Goal: Find specific page/section

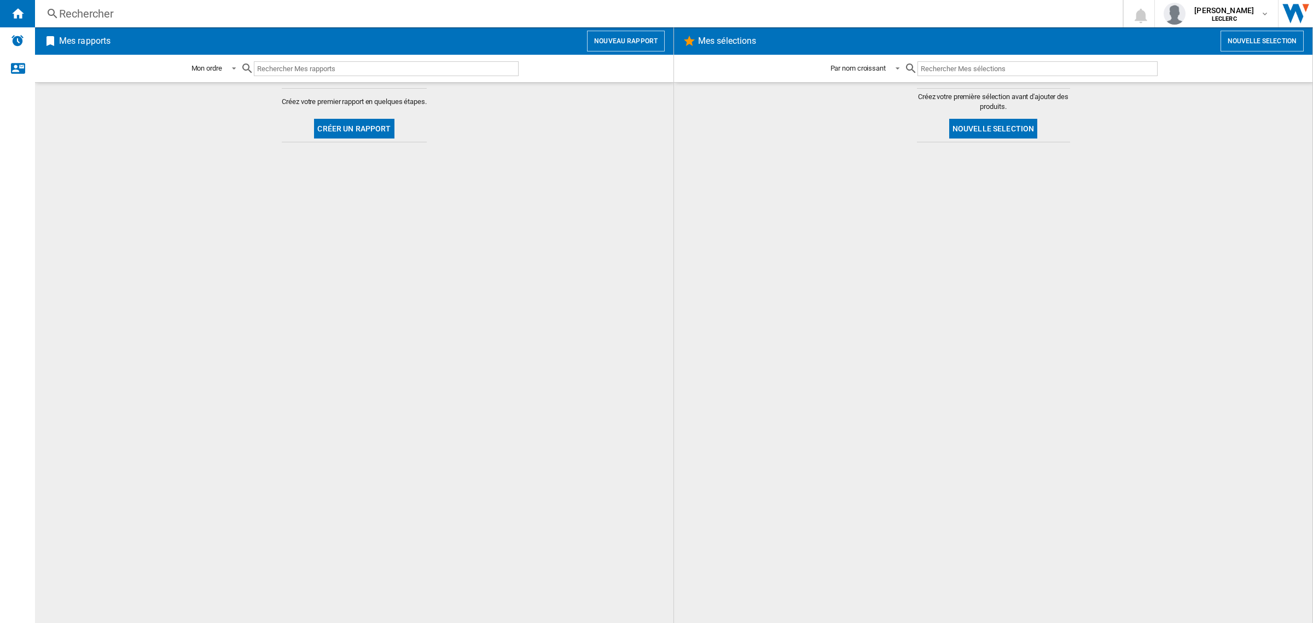
click at [300, 72] on input "text" at bounding box center [386, 68] width 265 height 15
click at [101, 7] on div "Rechercher" at bounding box center [576, 13] width 1035 height 15
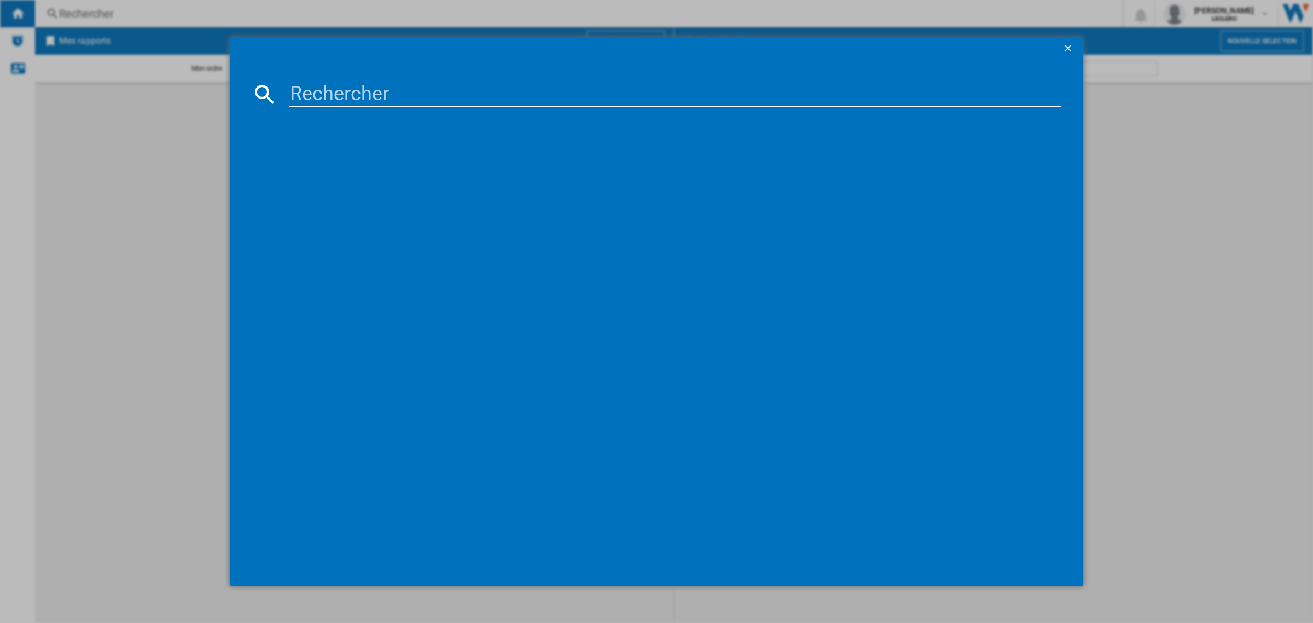
click at [336, 111] on md-dialog-content at bounding box center [656, 322] width 853 height 526
click at [342, 89] on input at bounding box center [675, 94] width 772 height 26
paste input "7340055399494"
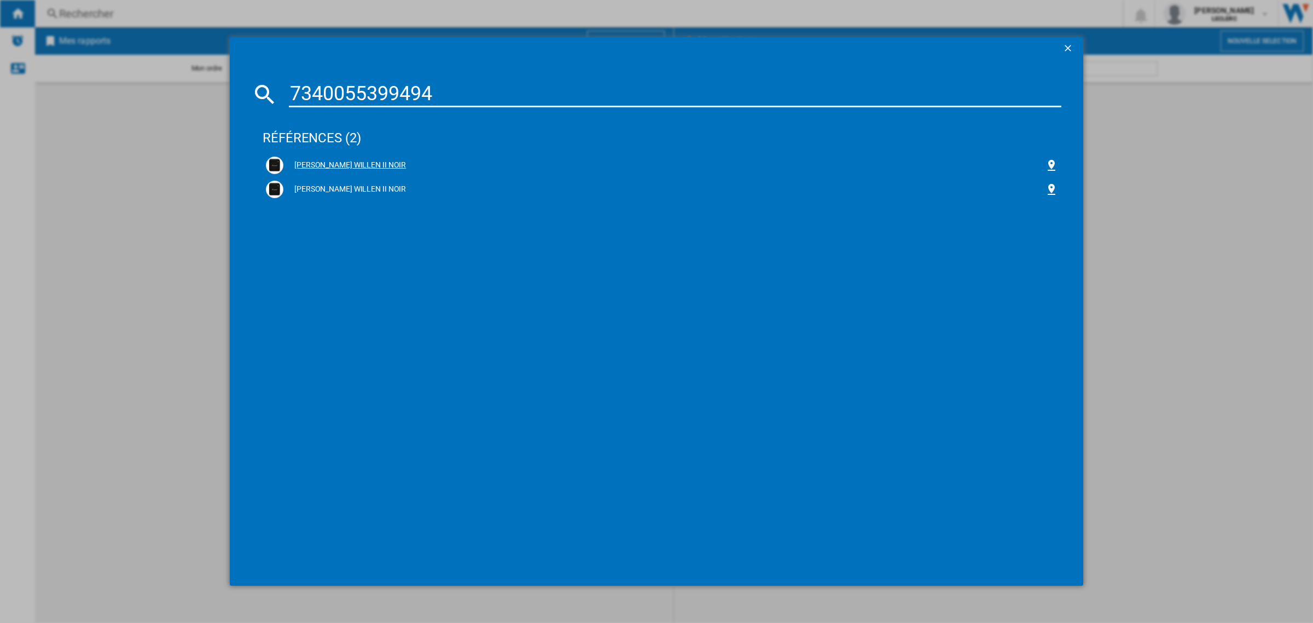
type input "7340055399494"
click at [351, 161] on div "[PERSON_NAME] WILLEN II NOIR" at bounding box center [663, 165] width 761 height 11
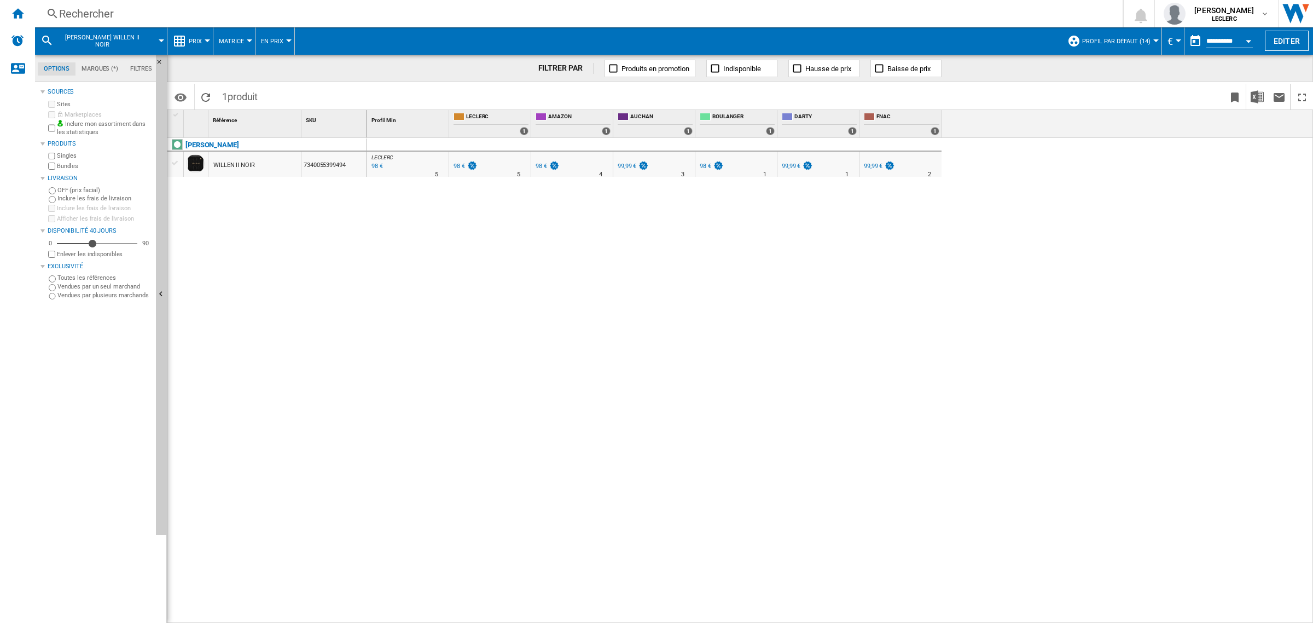
click at [202, 42] on button "Prix" at bounding box center [198, 40] width 19 height 27
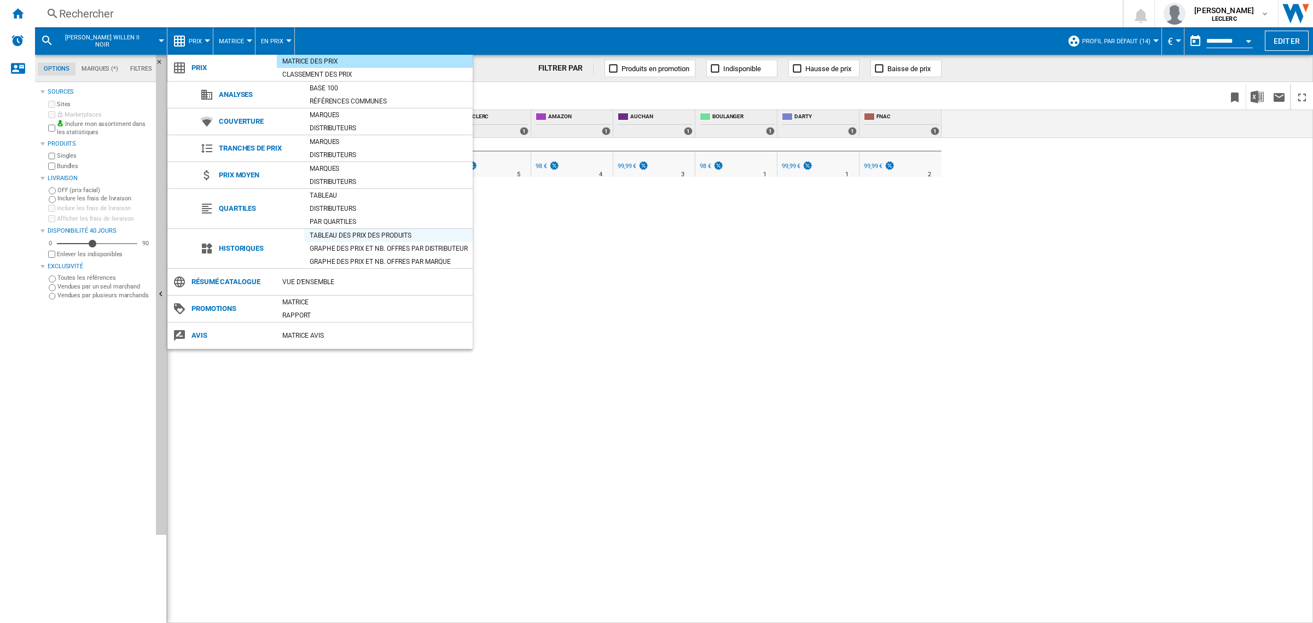
click at [359, 235] on div "Tableau des prix des produits" at bounding box center [388, 235] width 168 height 11
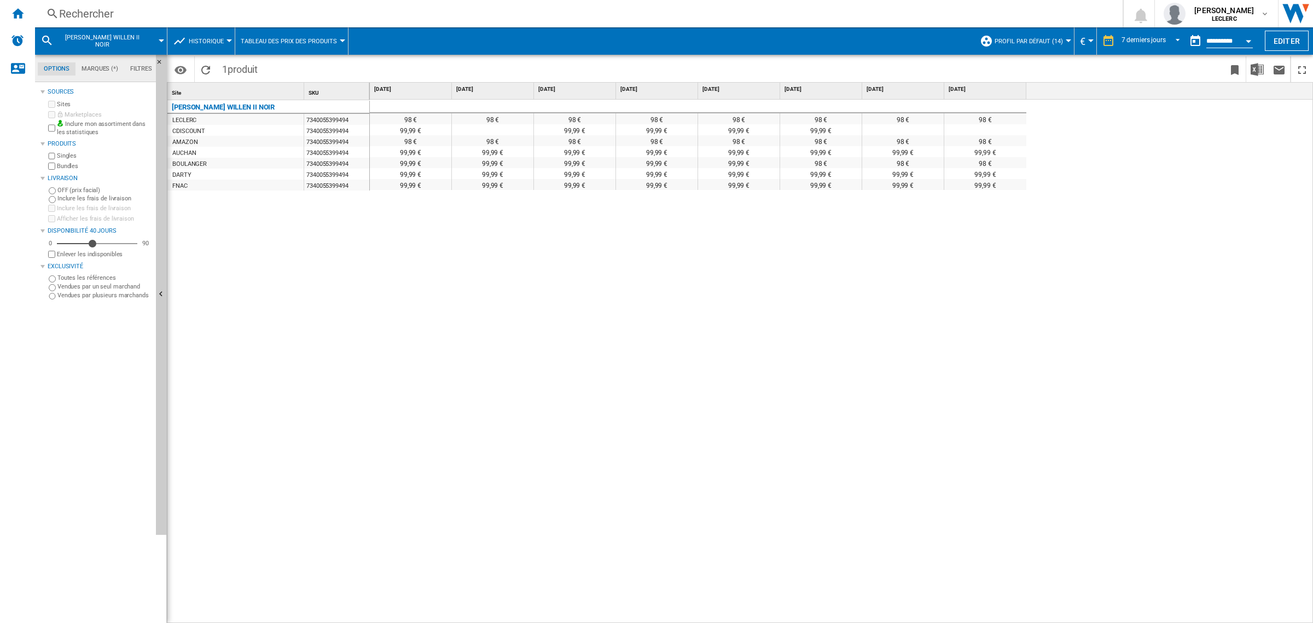
click at [219, 40] on span "Historique" at bounding box center [206, 41] width 35 height 7
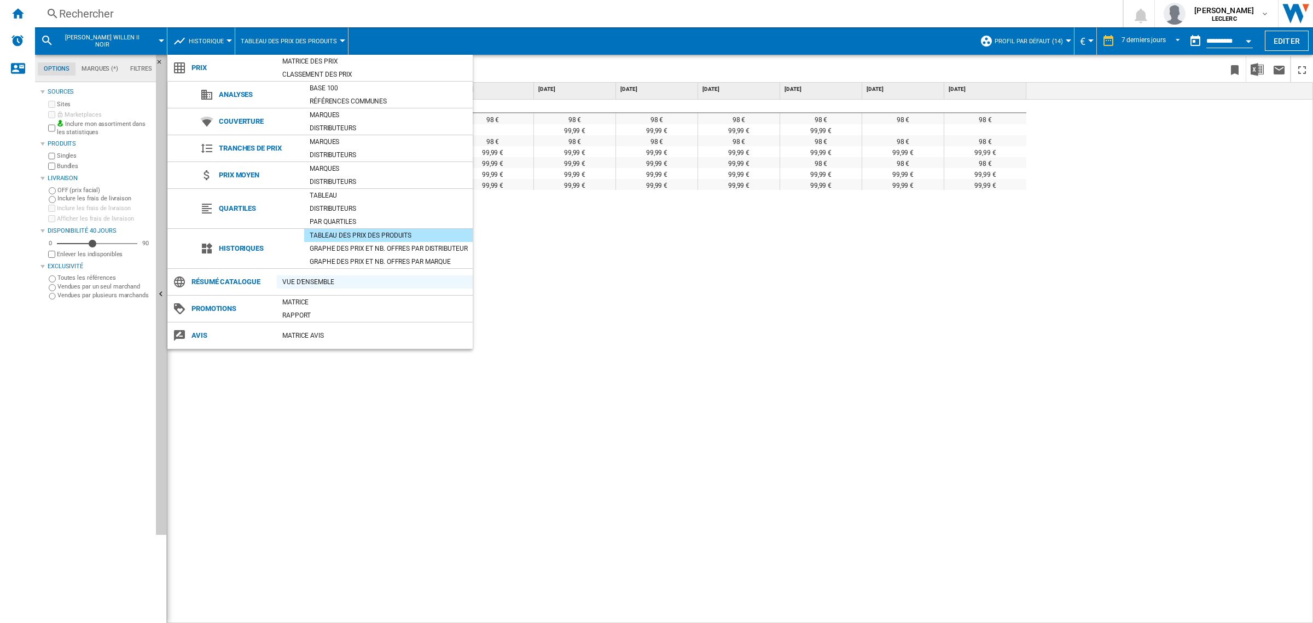
click at [307, 284] on div "Vue d'ensemble" at bounding box center [375, 281] width 196 height 11
